Goal: Task Accomplishment & Management: Manage account settings

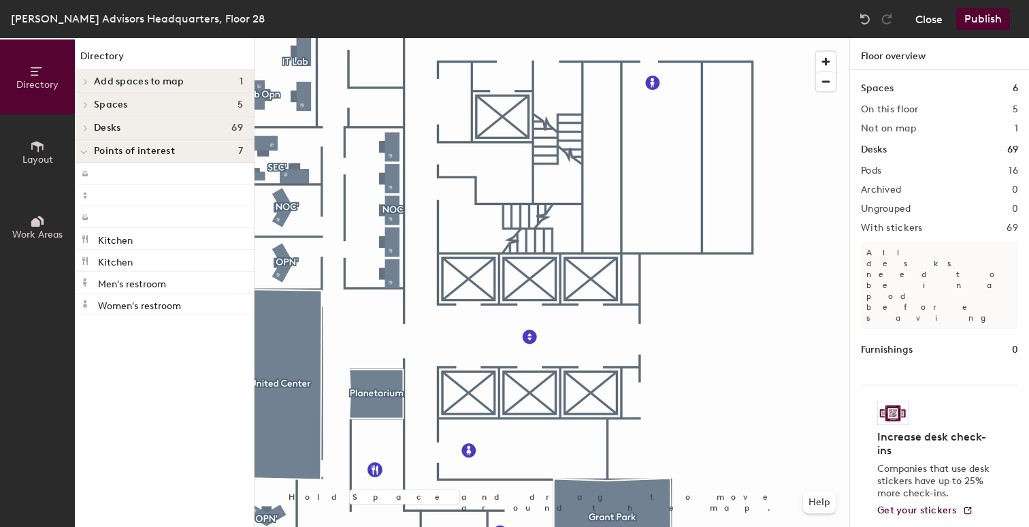
click at [924, 25] on button "Close" at bounding box center [928, 19] width 27 height 22
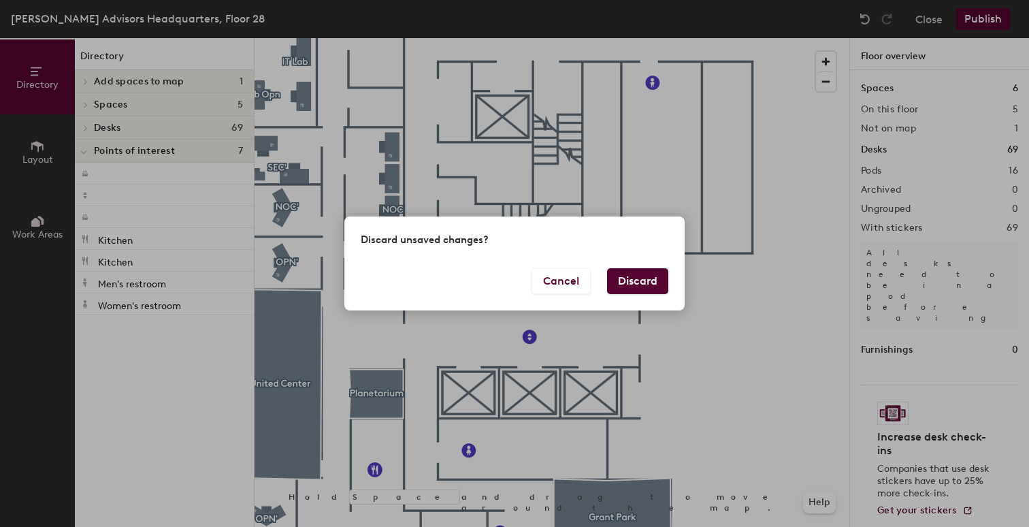
click at [647, 287] on button "Discard" at bounding box center [637, 281] width 61 height 26
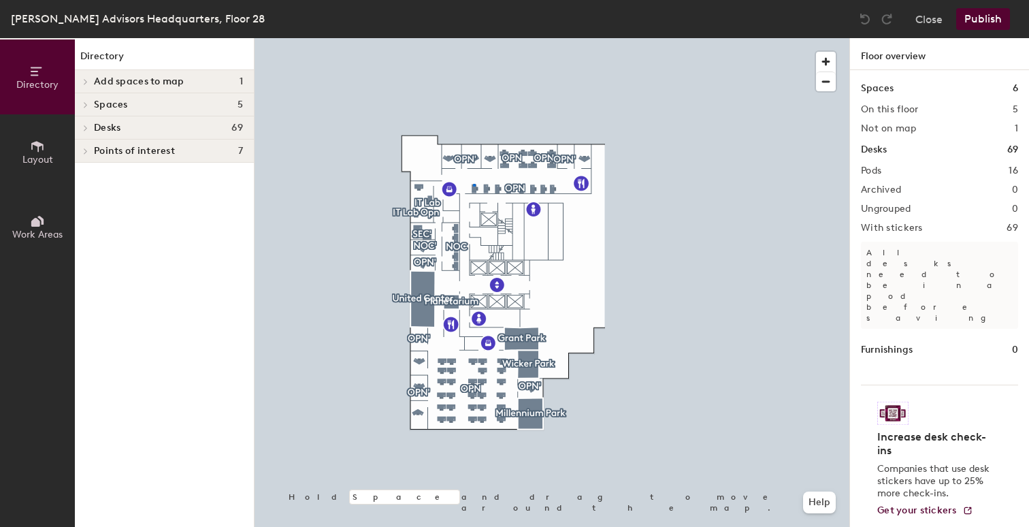
click at [474, 38] on div at bounding box center [552, 38] width 595 height 0
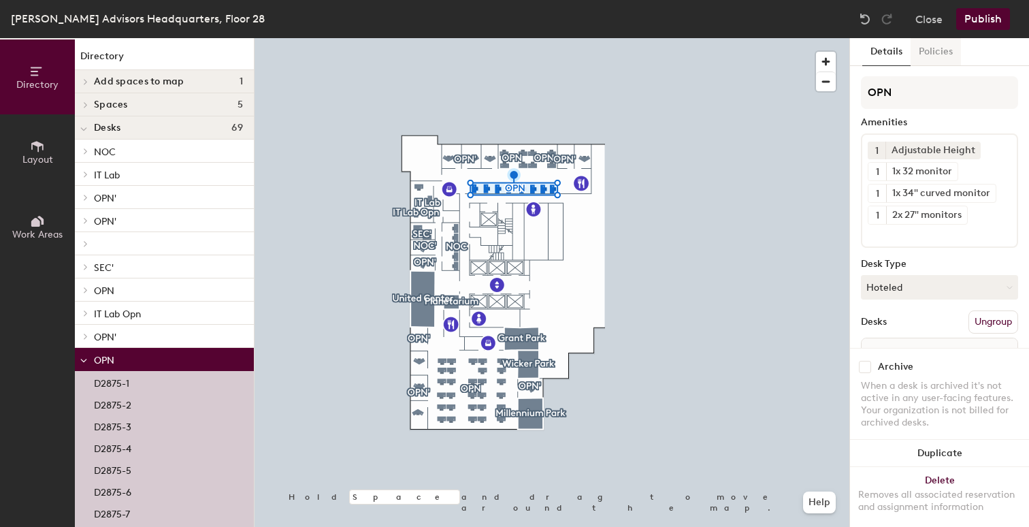
click at [934, 51] on button "Policies" at bounding box center [936, 52] width 50 height 28
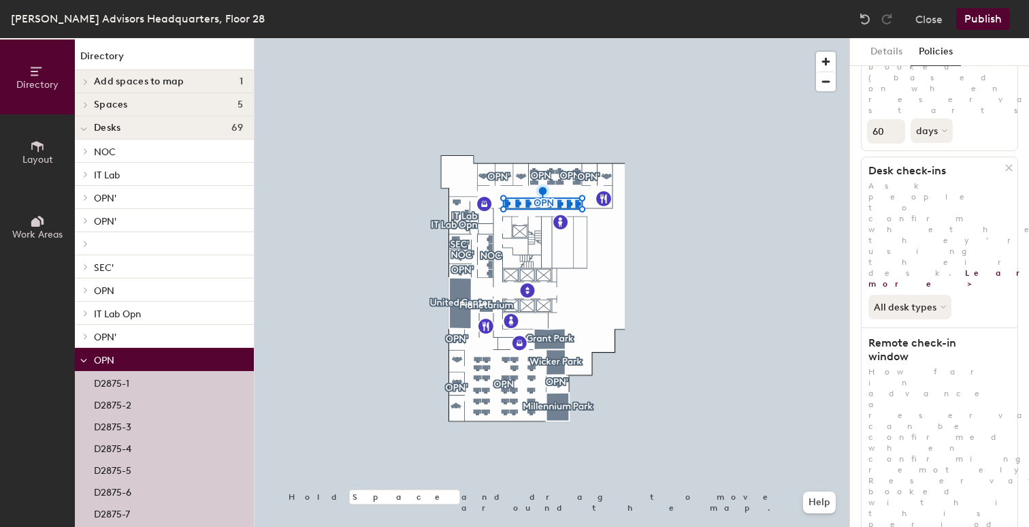
scroll to position [167, 0]
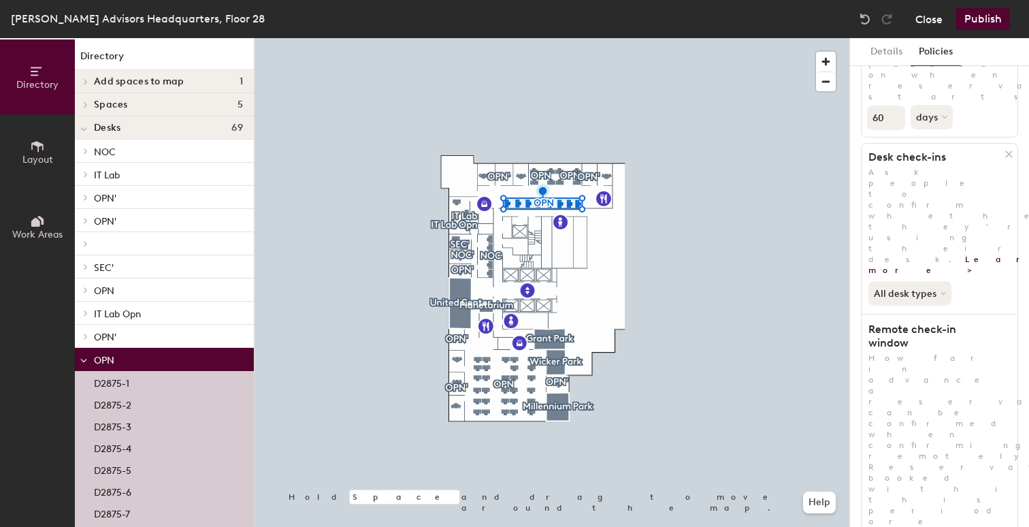
click at [925, 25] on button "Close" at bounding box center [928, 19] width 27 height 22
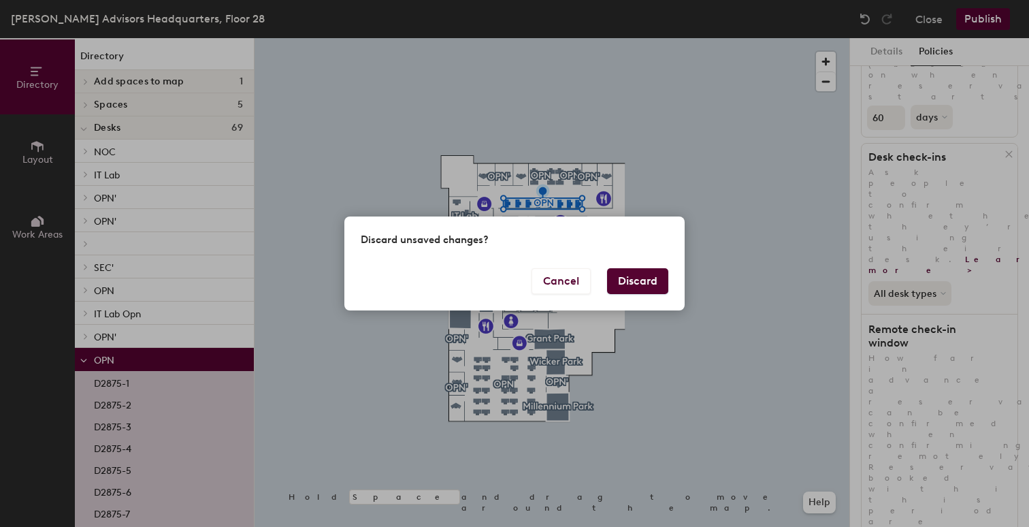
click at [620, 280] on button "Discard" at bounding box center [637, 281] width 61 height 26
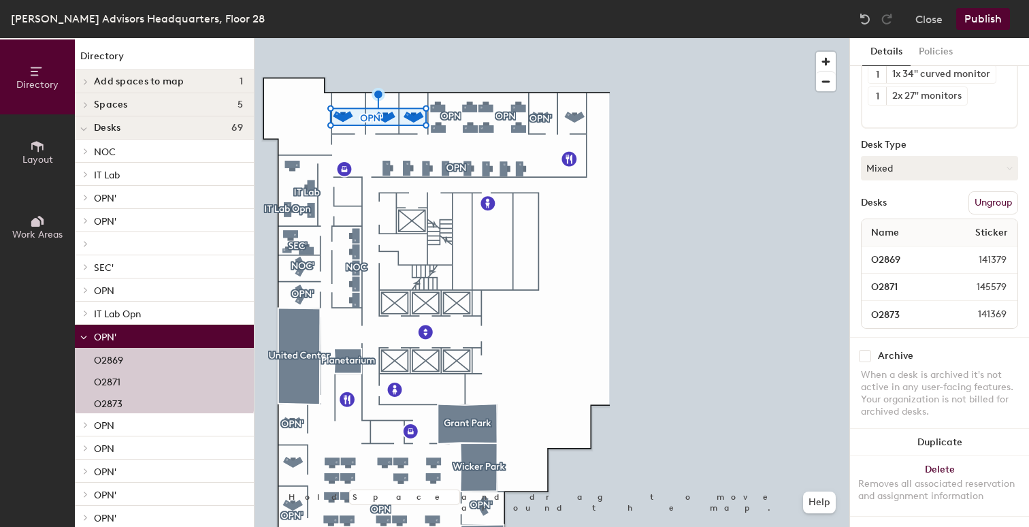
scroll to position [110, 0]
click at [941, 44] on button "Policies" at bounding box center [936, 52] width 50 height 28
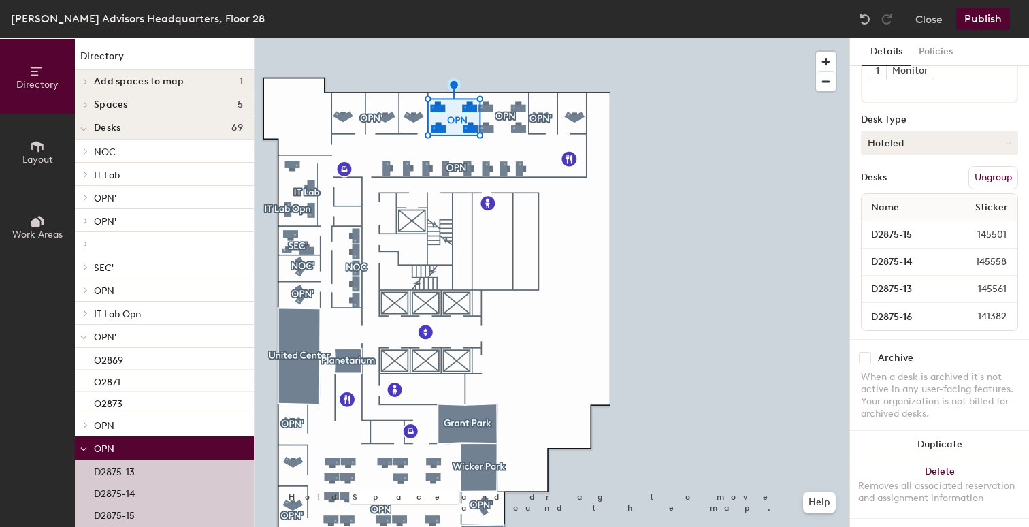
scroll to position [137, 0]
click at [932, 54] on button "Policies" at bounding box center [936, 52] width 50 height 28
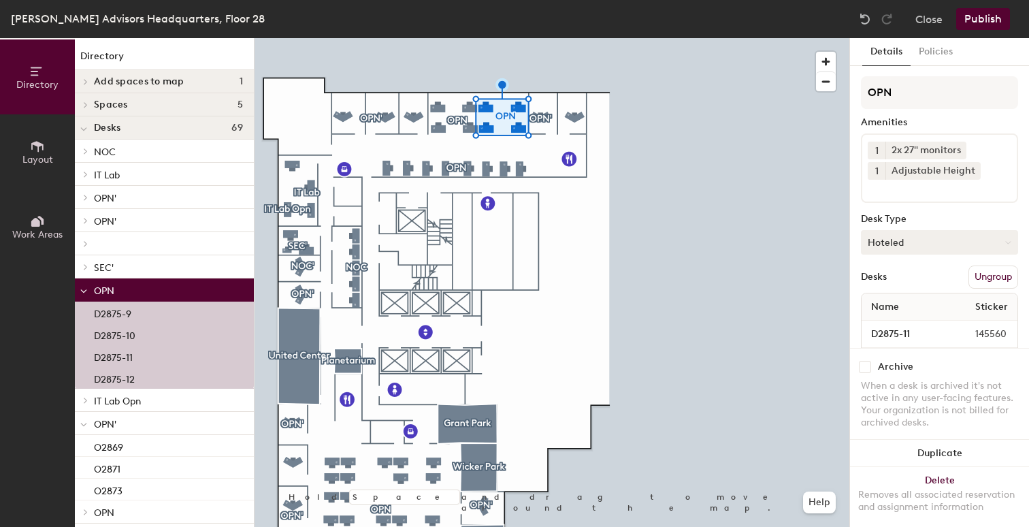
scroll to position [114, 0]
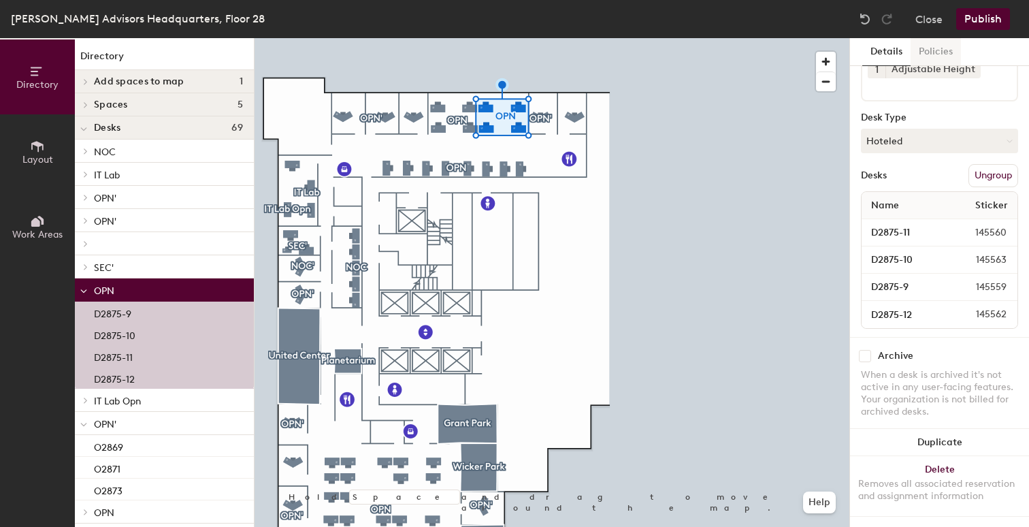
click at [945, 56] on button "Policies" at bounding box center [936, 52] width 50 height 28
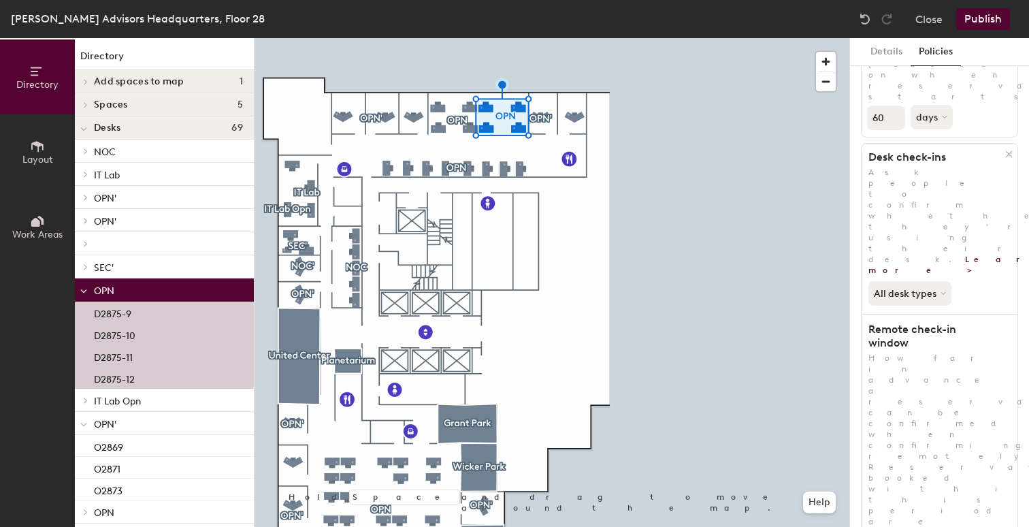
scroll to position [32, 0]
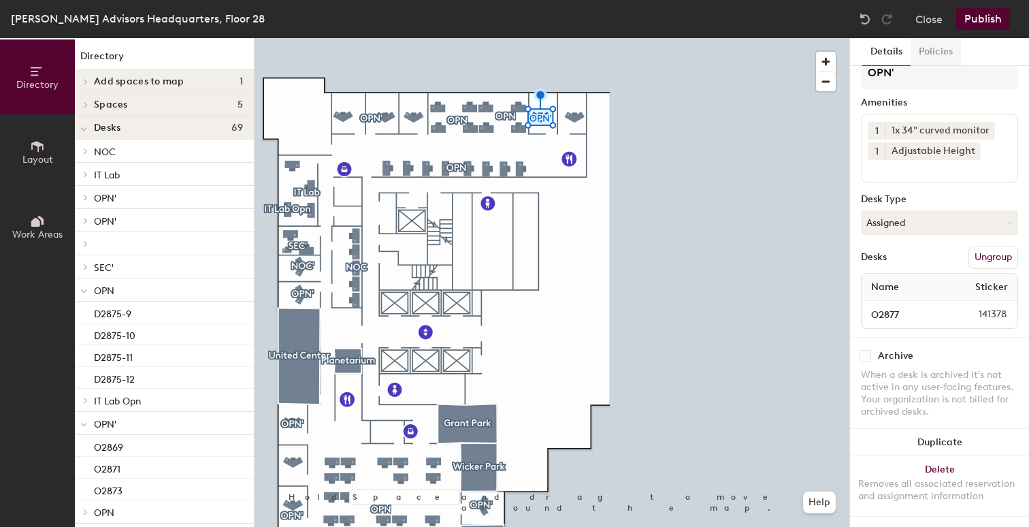
click at [932, 51] on button "Policies" at bounding box center [936, 52] width 50 height 28
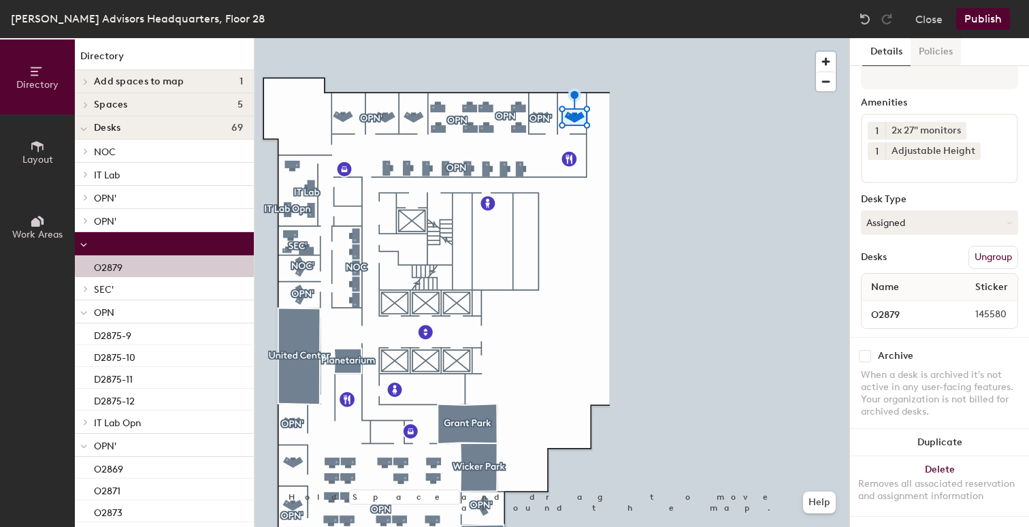
click at [924, 44] on button "Policies" at bounding box center [936, 52] width 50 height 28
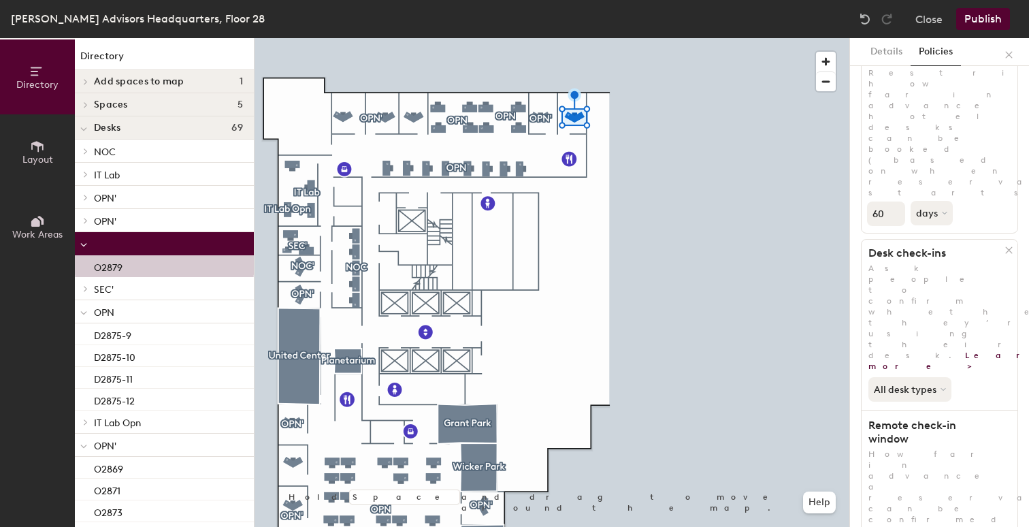
scroll to position [167, 0]
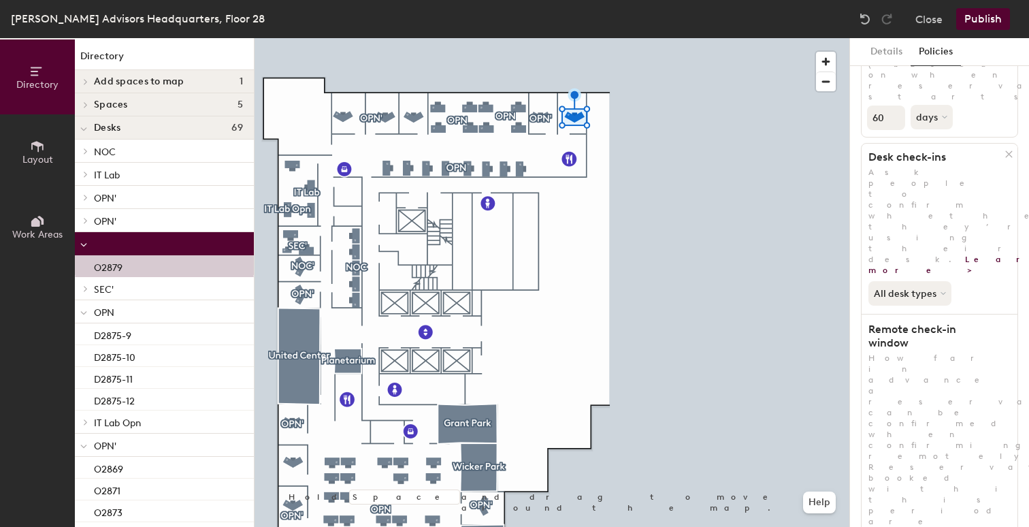
click at [397, 38] on div at bounding box center [552, 38] width 595 height 0
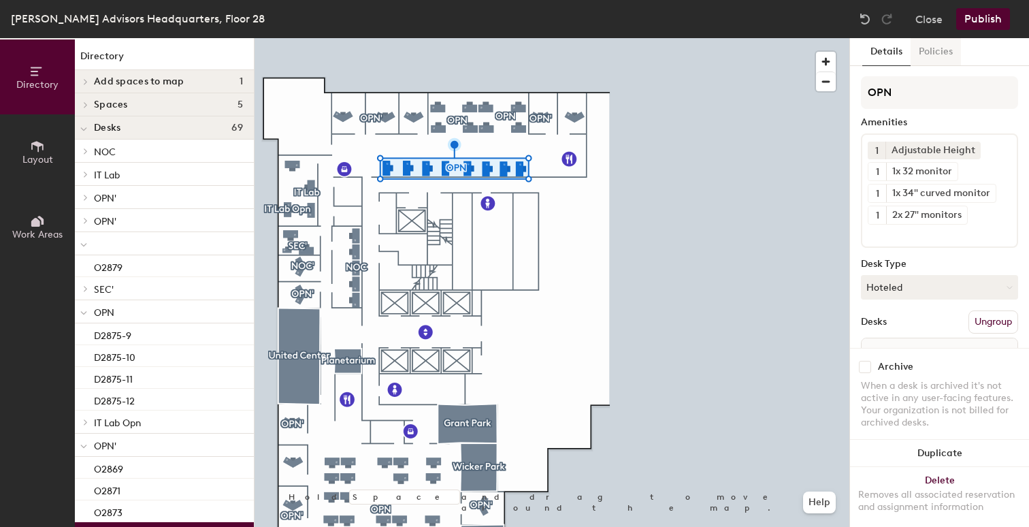
click at [936, 53] on button "Policies" at bounding box center [936, 52] width 50 height 28
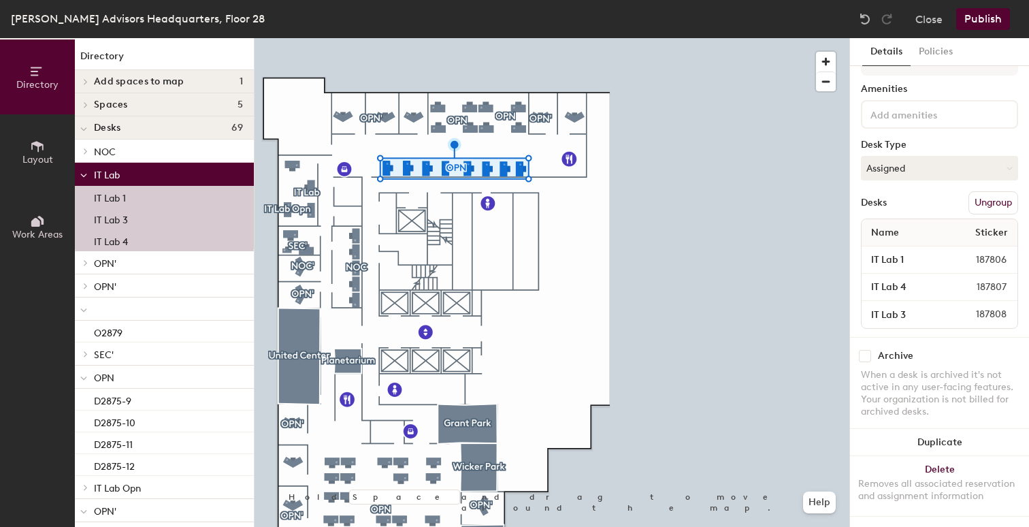
scroll to position [46, 0]
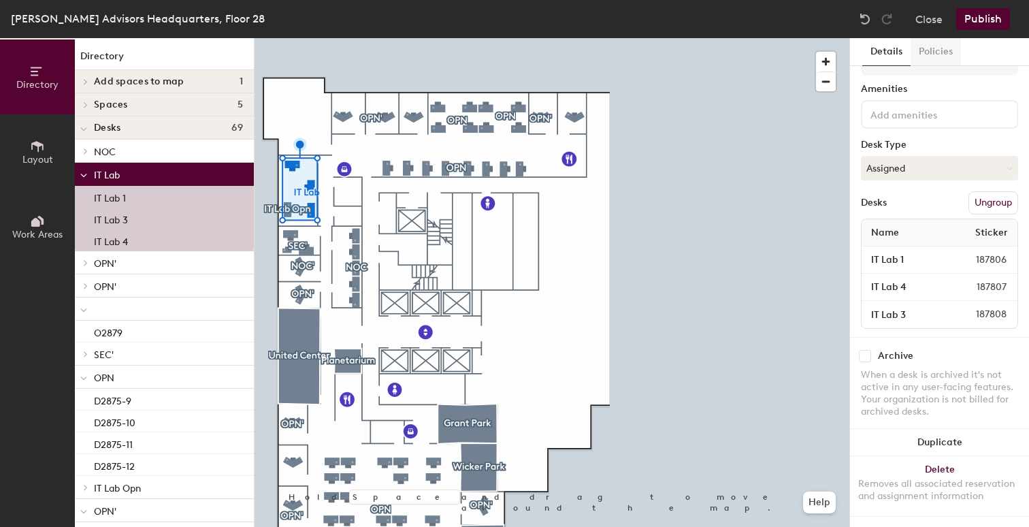
click at [932, 53] on button "Policies" at bounding box center [936, 52] width 50 height 28
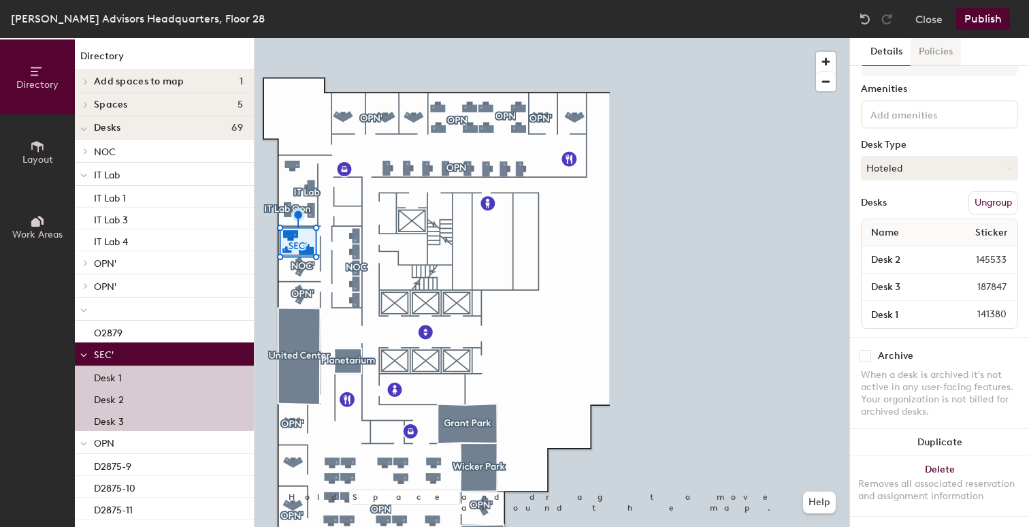
click at [937, 54] on button "Policies" at bounding box center [936, 52] width 50 height 28
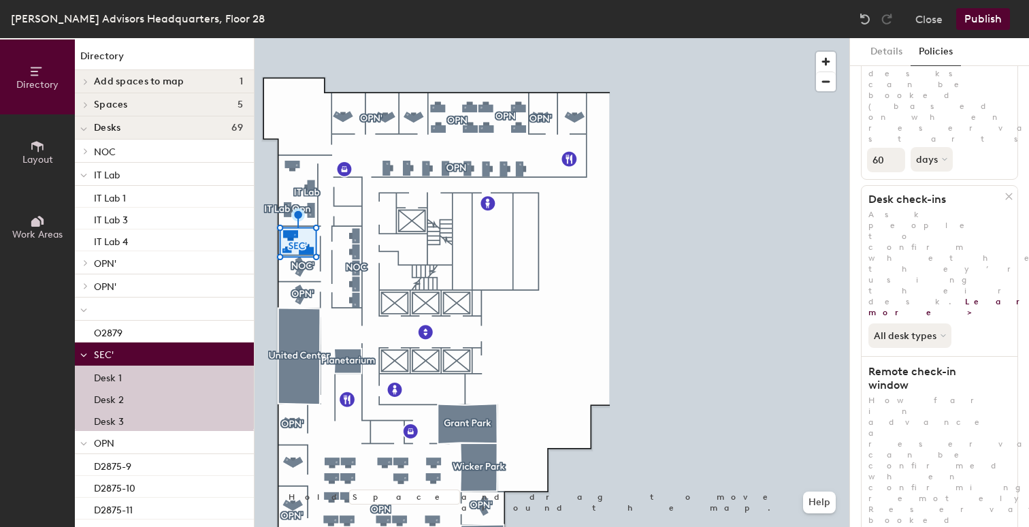
scroll to position [32, 0]
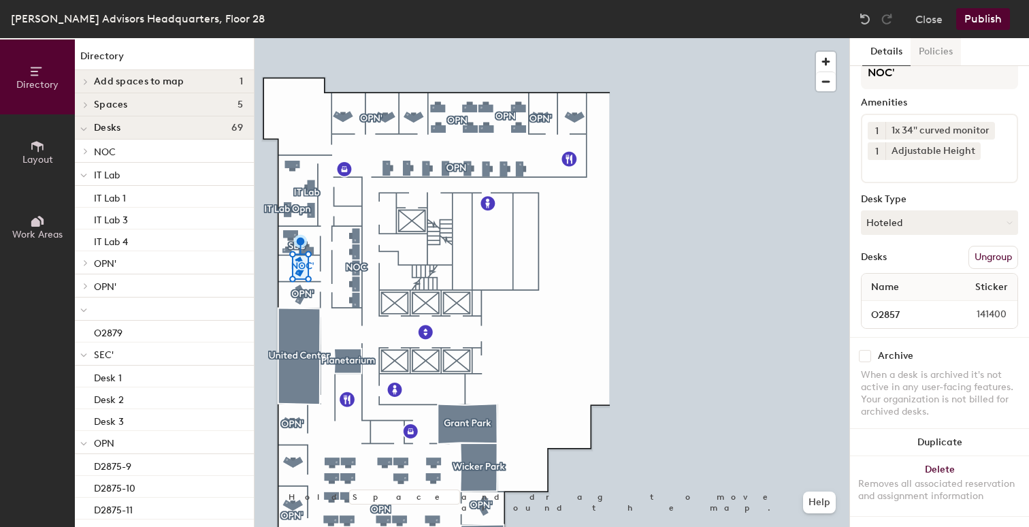
click at [938, 52] on button "Policies" at bounding box center [936, 52] width 50 height 28
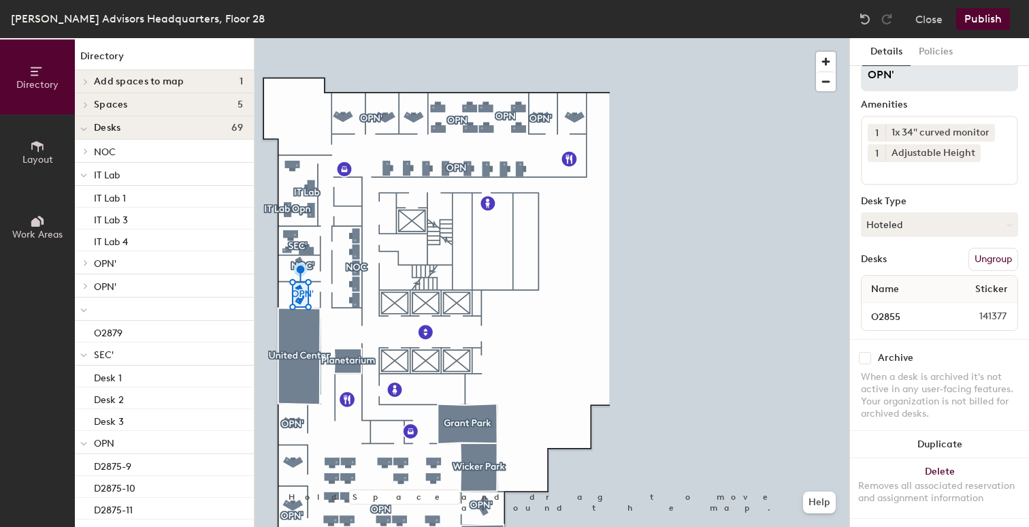
scroll to position [20, 0]
click at [932, 46] on button "Policies" at bounding box center [936, 52] width 50 height 28
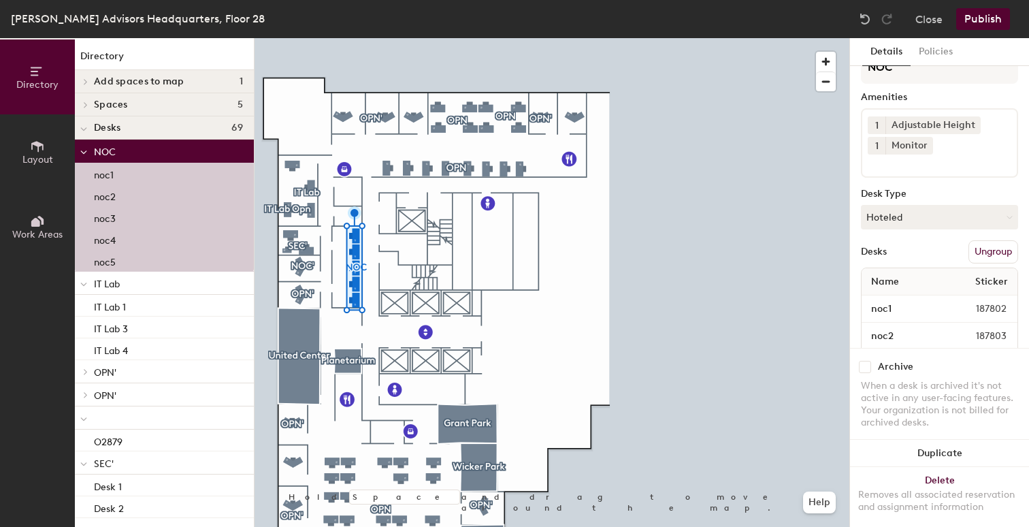
scroll to position [26, 0]
click at [933, 54] on button "Policies" at bounding box center [936, 52] width 50 height 28
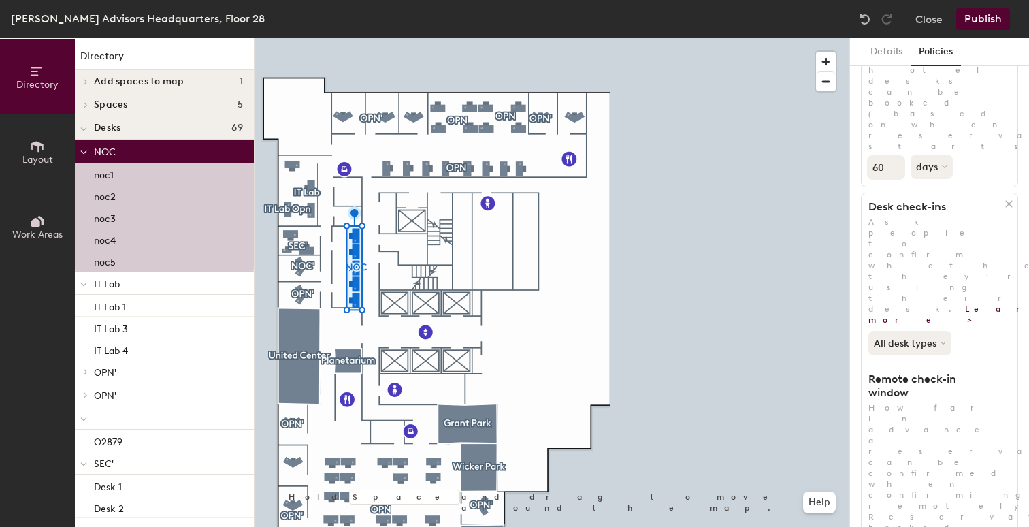
scroll to position [167, 0]
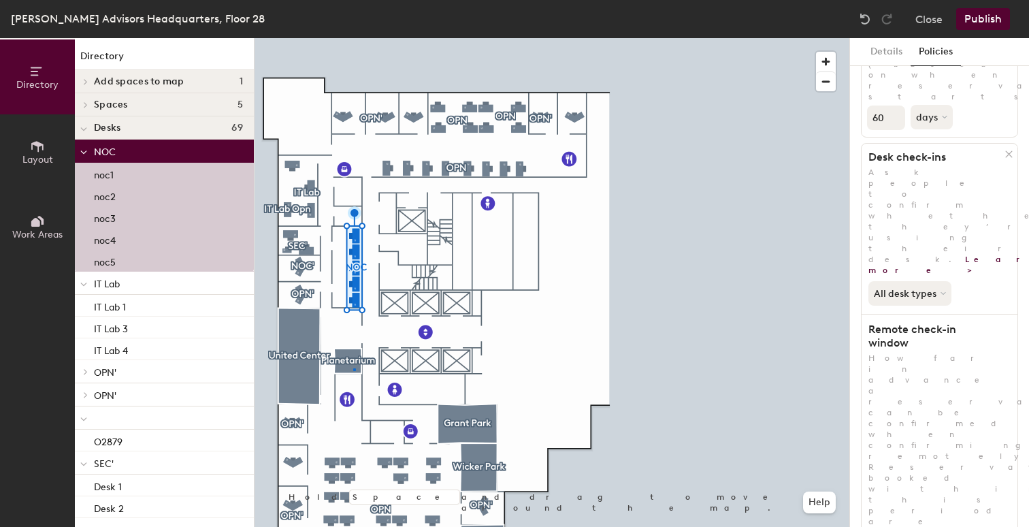
click at [353, 38] on div at bounding box center [552, 38] width 595 height 0
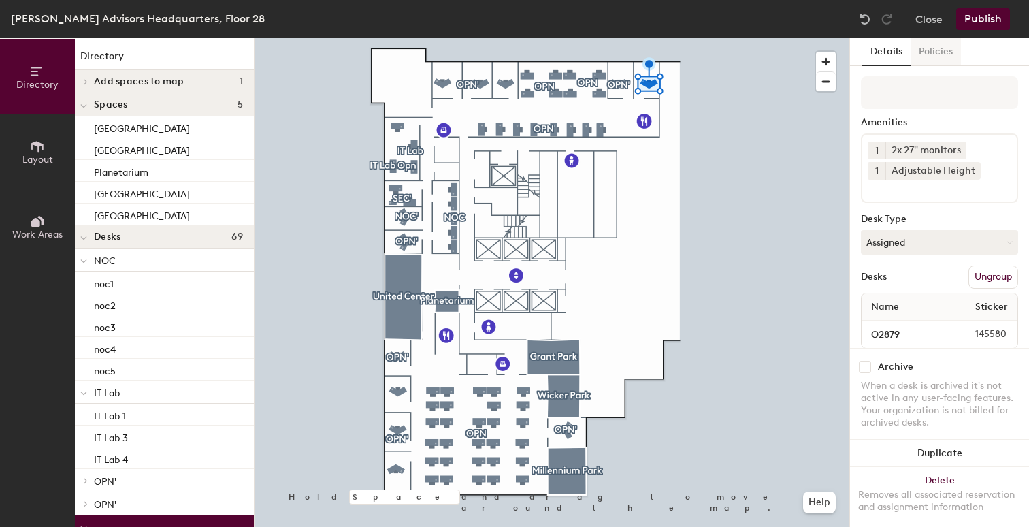
click at [917, 47] on button "Policies" at bounding box center [936, 52] width 50 height 28
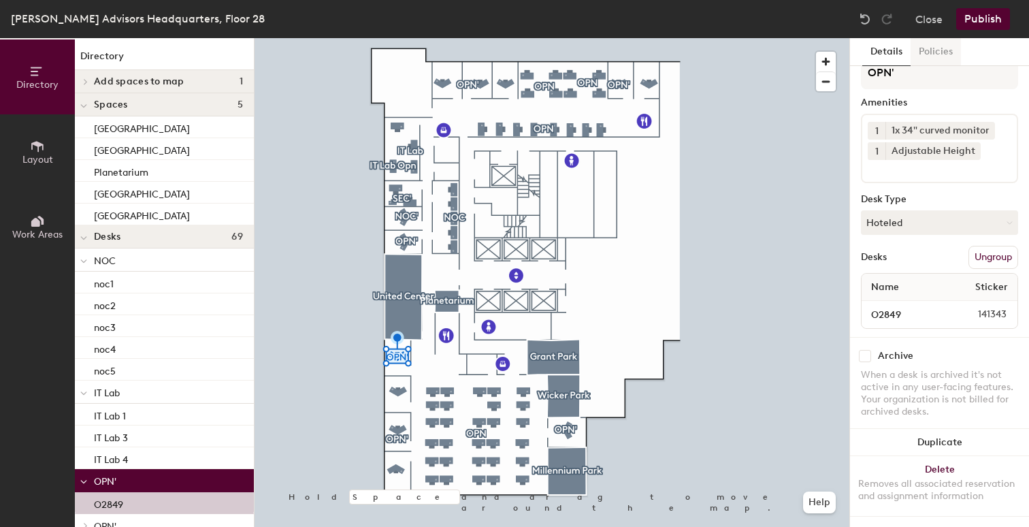
scroll to position [32, 0]
click at [946, 50] on button "Policies" at bounding box center [936, 52] width 50 height 28
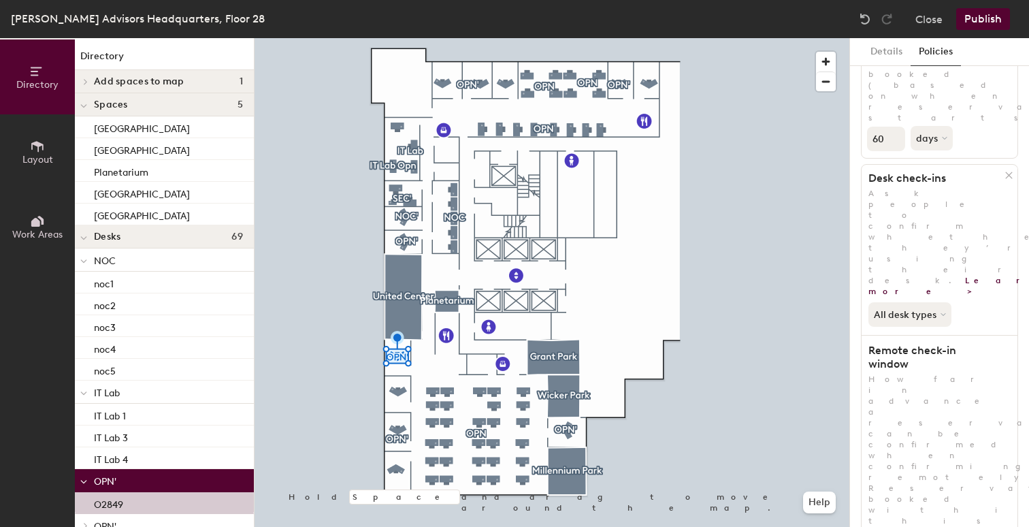
scroll to position [167, 0]
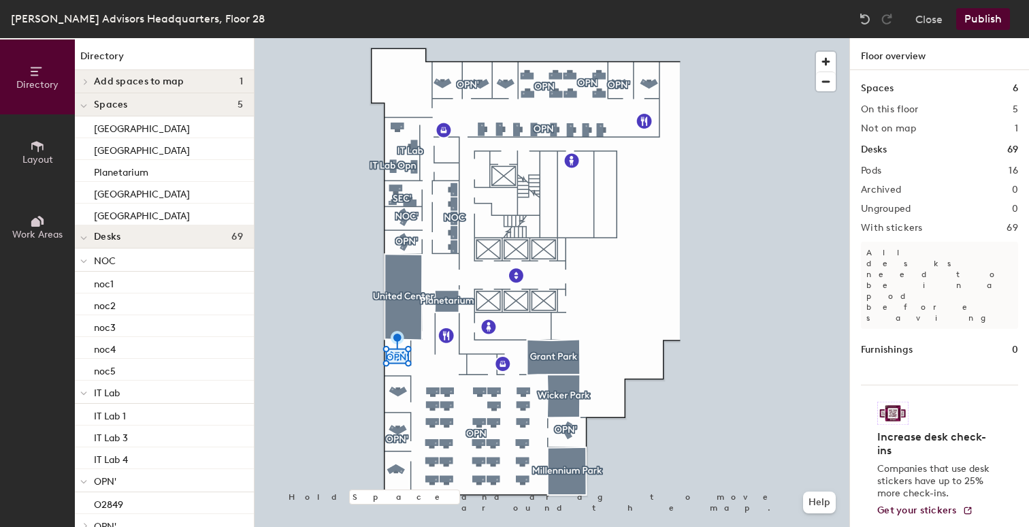
click at [401, 38] on div at bounding box center [552, 38] width 595 height 0
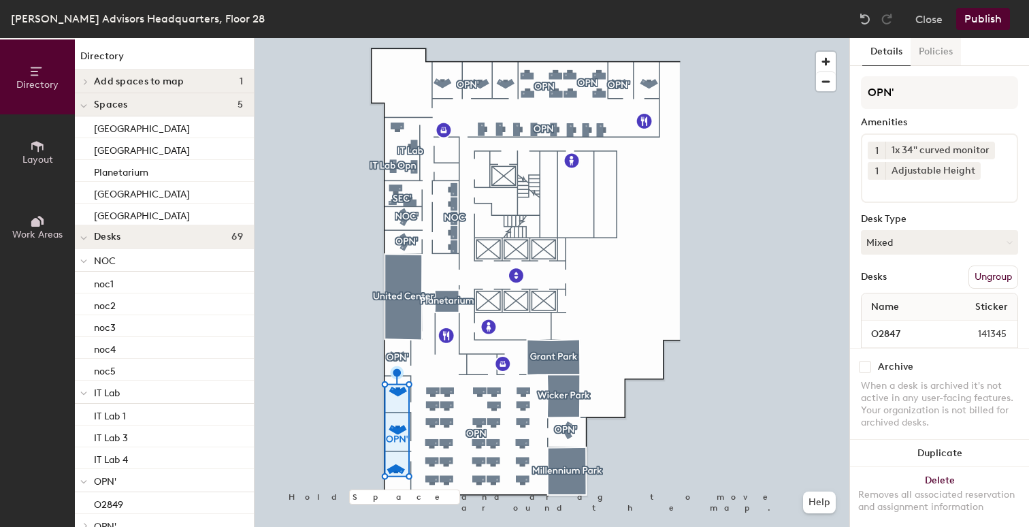
click at [937, 61] on button "Policies" at bounding box center [936, 52] width 50 height 28
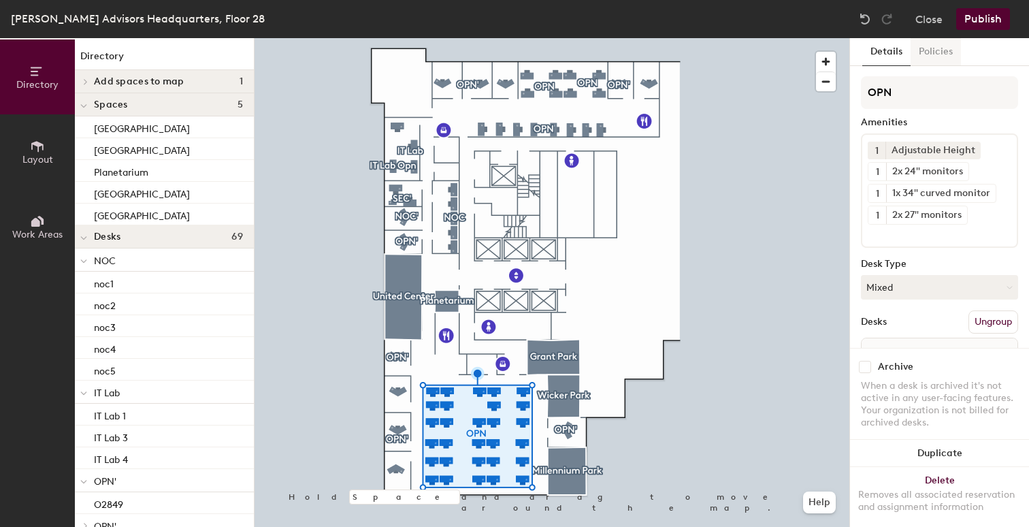
click at [932, 58] on button "Policies" at bounding box center [936, 52] width 50 height 28
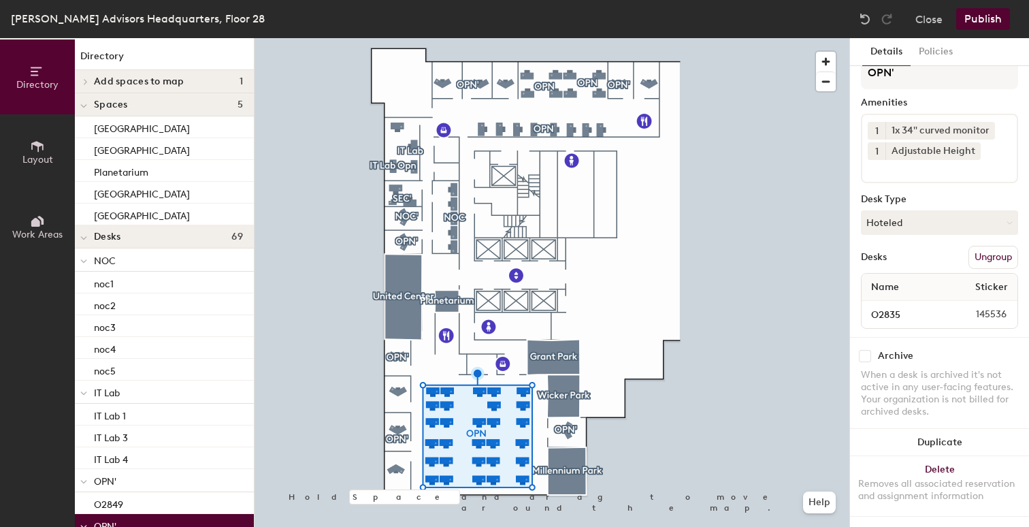
scroll to position [32, 0]
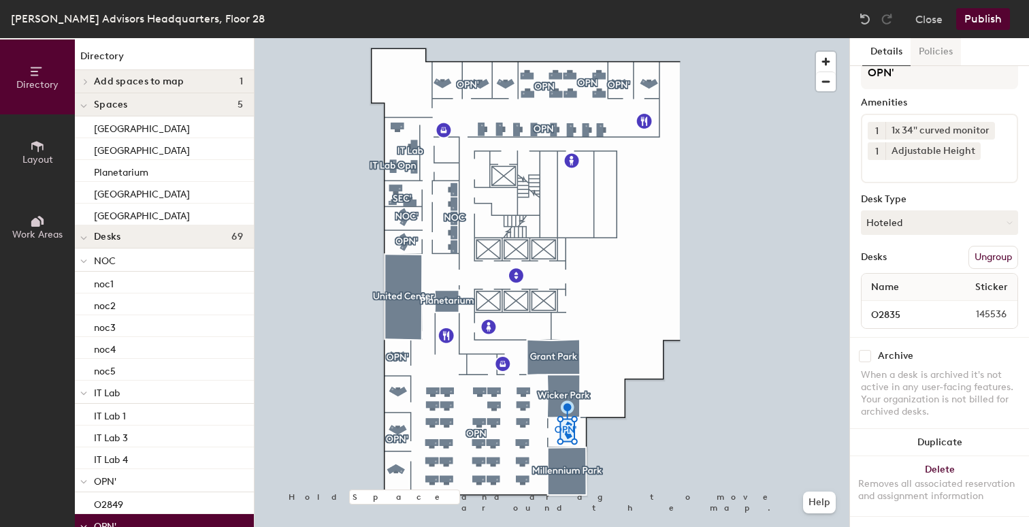
click at [930, 57] on button "Policies" at bounding box center [936, 52] width 50 height 28
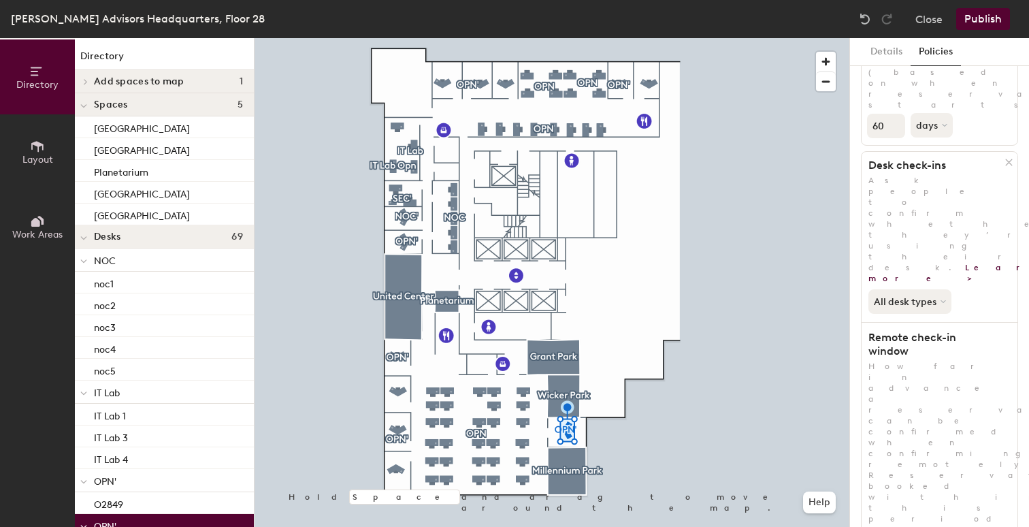
scroll to position [167, 0]
click at [975, 21] on button "Publish" at bounding box center [983, 19] width 54 height 22
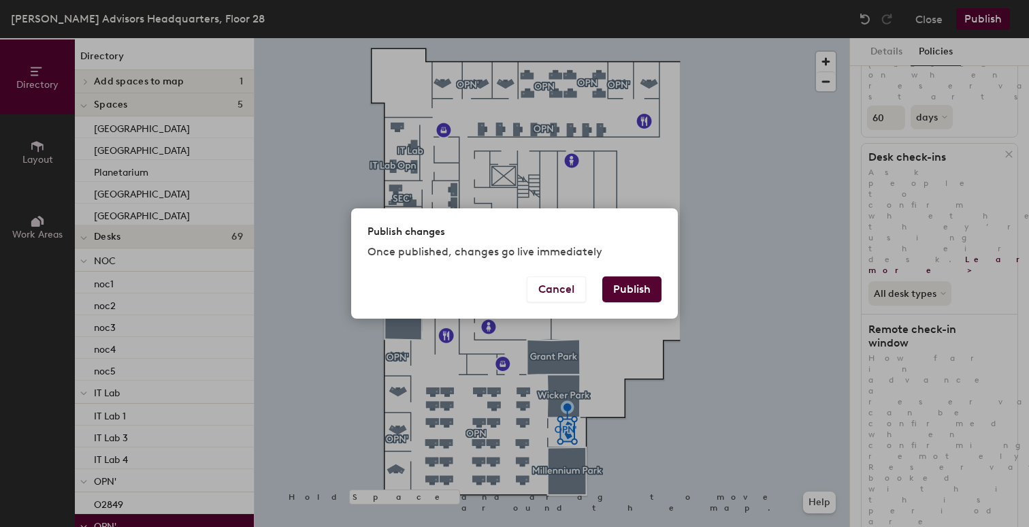
click at [621, 278] on button "Publish" at bounding box center [631, 289] width 59 height 26
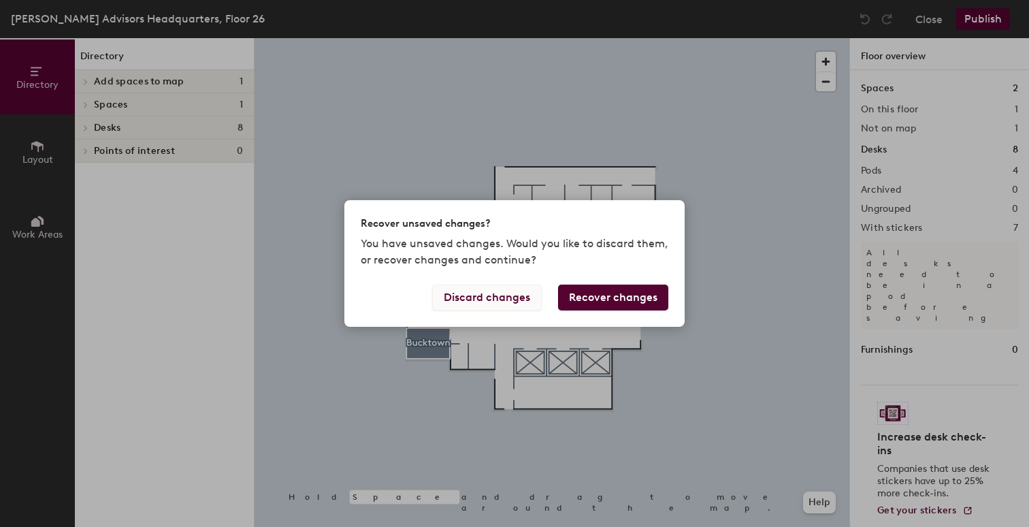
click at [476, 293] on button "Discard changes" at bounding box center [487, 297] width 110 height 26
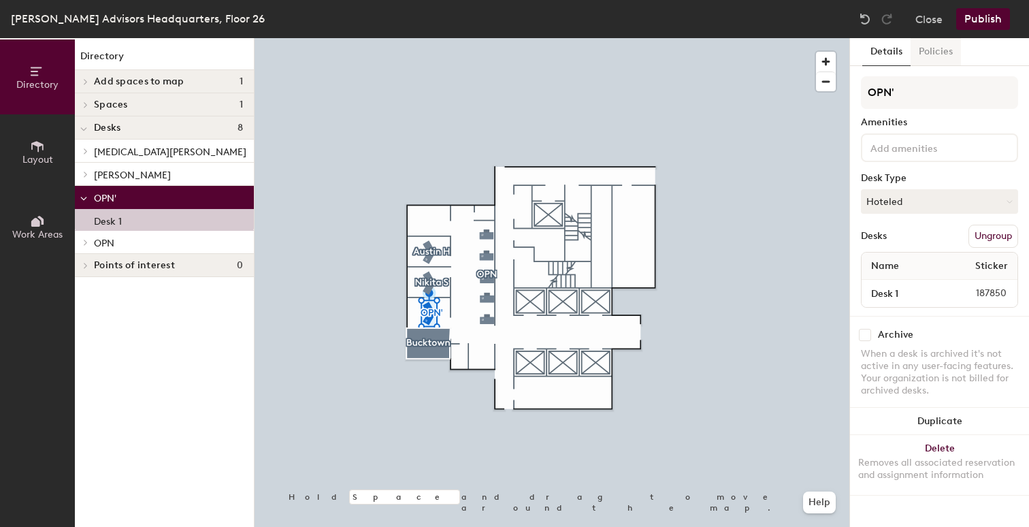
click at [940, 52] on button "Policies" at bounding box center [936, 52] width 50 height 28
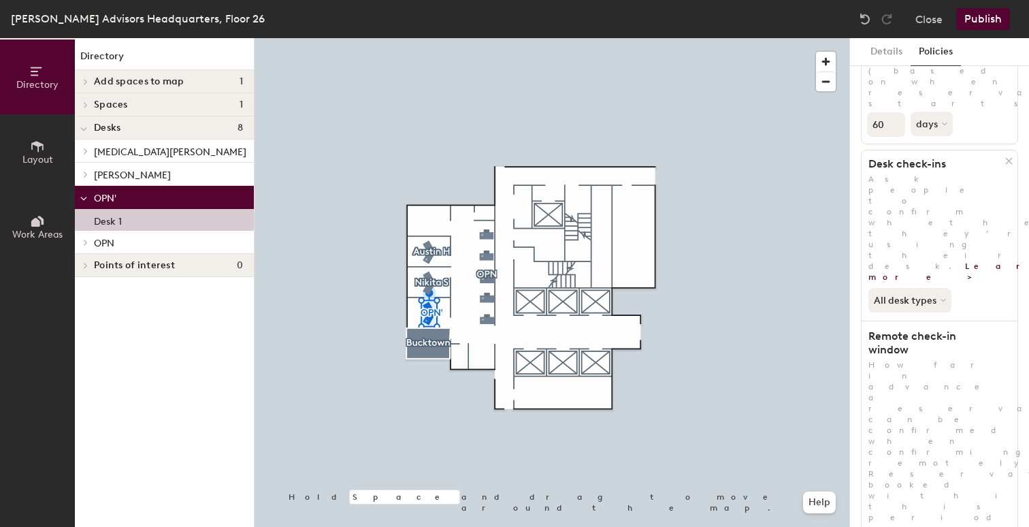
scroll to position [167, 0]
type input "2"
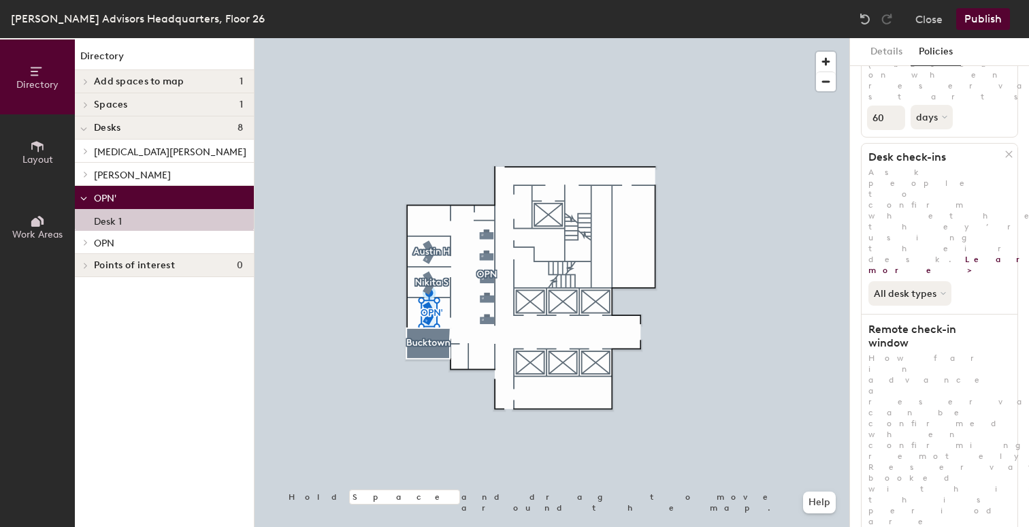
click at [772, 38] on div at bounding box center [552, 38] width 595 height 0
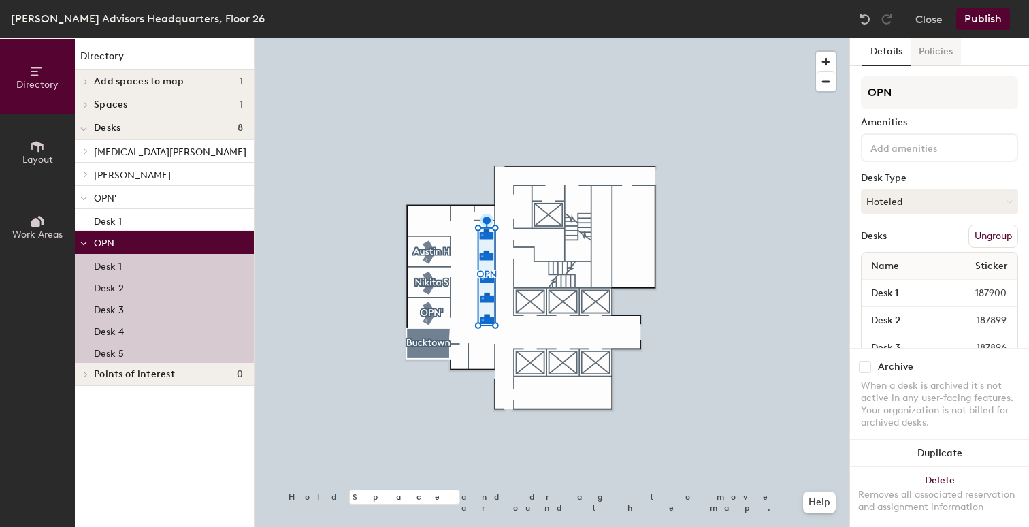
click at [928, 51] on button "Policies" at bounding box center [936, 52] width 50 height 28
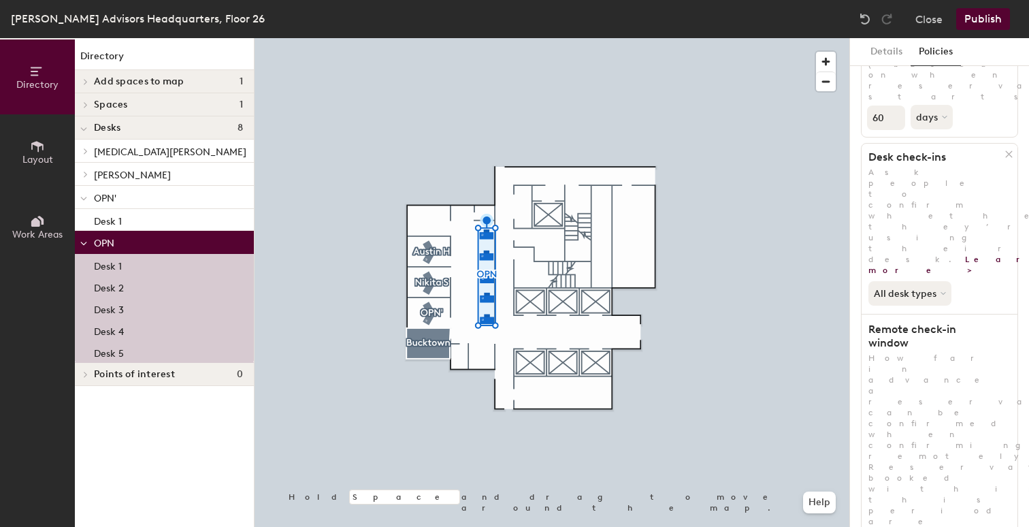
type input "2"
click at [710, 38] on div at bounding box center [552, 38] width 595 height 0
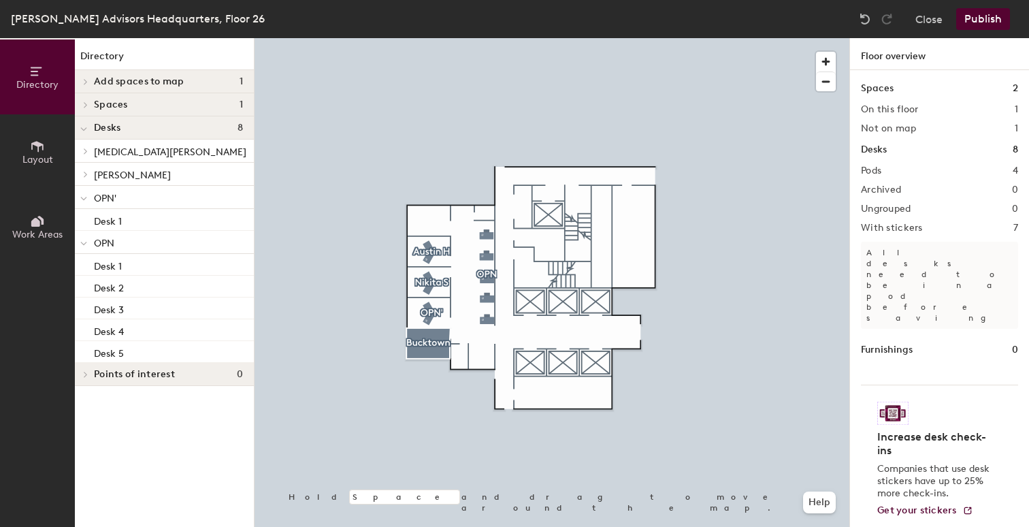
click at [994, 18] on button "Publish" at bounding box center [983, 19] width 54 height 22
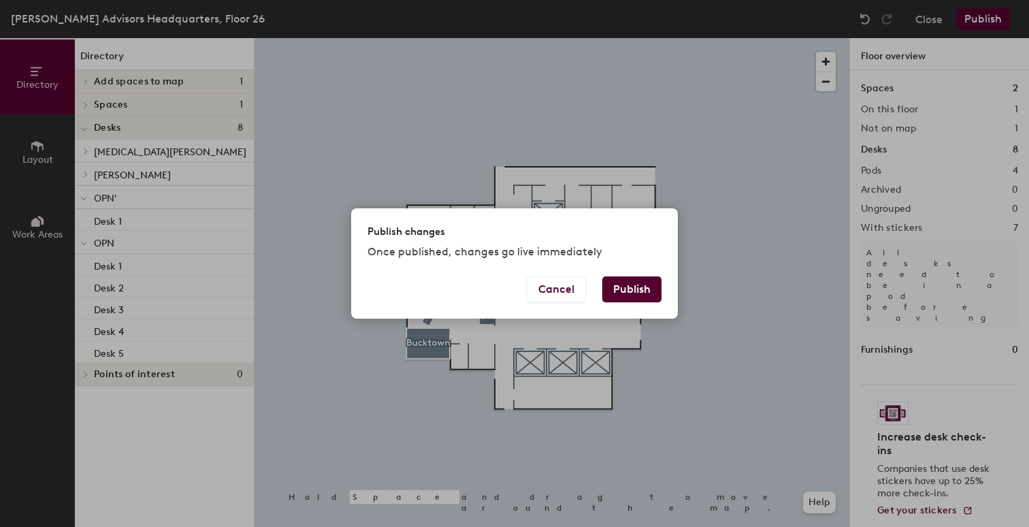
click at [644, 288] on button "Publish" at bounding box center [631, 289] width 59 height 26
